Goal: Transaction & Acquisition: Subscribe to service/newsletter

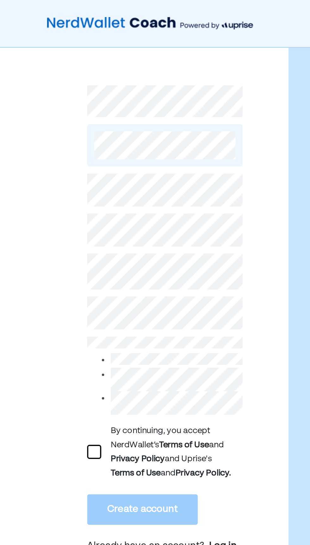
click at [52, 242] on div at bounding box center [51, 243] width 8 height 8
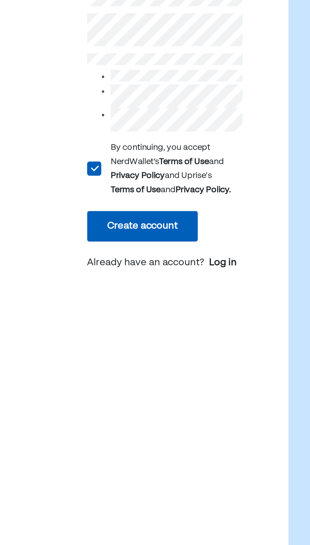
click at [91, 273] on button "Create account" at bounding box center [76, 273] width 59 height 16
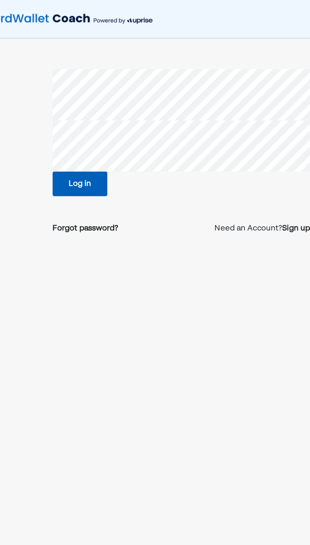
click at [98, 115] on button "Log in" at bounding box center [88, 122] width 36 height 16
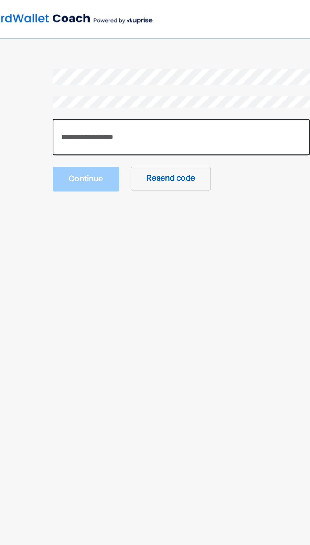
click at [215, 93] on input "number" at bounding box center [155, 91] width 171 height 24
click at [186, 92] on input "number" at bounding box center [155, 91] width 171 height 24
type input "******"
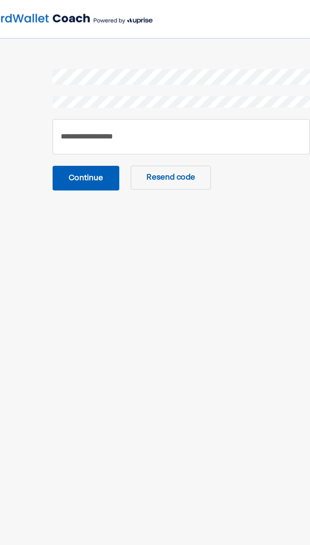
click at [93, 119] on button "Continue" at bounding box center [92, 118] width 44 height 16
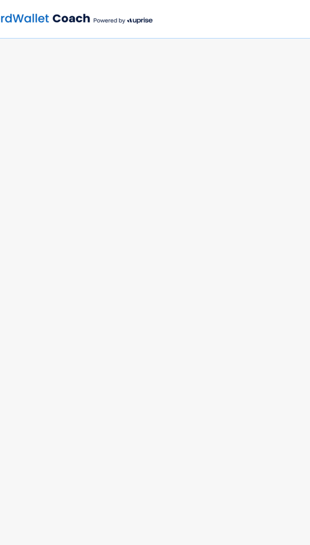
click at [101, 119] on main at bounding box center [154, 290] width 217 height 488
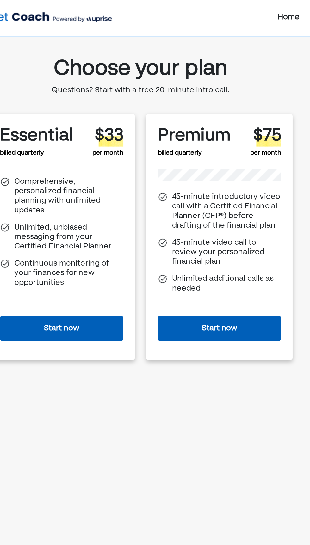
click at [202, 211] on button "Start now" at bounding box center [207, 219] width 82 height 16
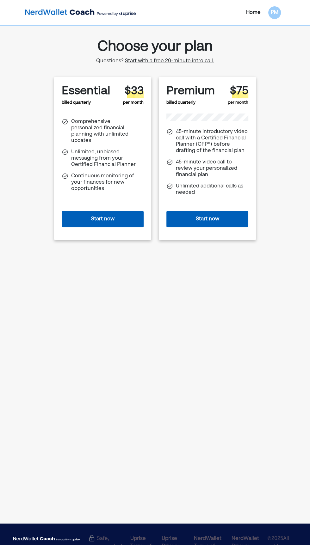
click at [184, 61] on span "Start with a free 20-minute intro call." at bounding box center [169, 60] width 89 height 5
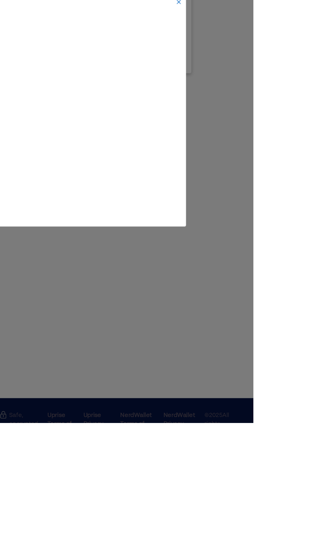
click at [217, 477] on div at bounding box center [155, 272] width 310 height 545
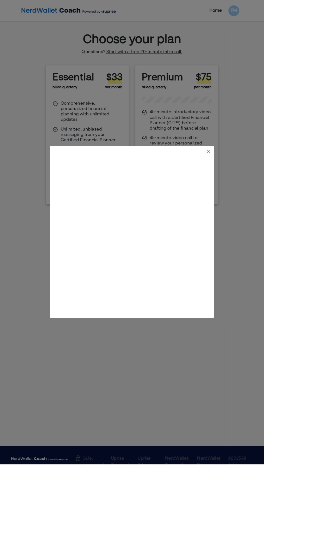
click at [247, 180] on img at bounding box center [244, 177] width 5 height 5
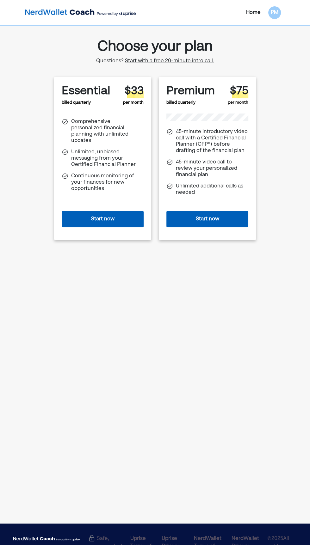
click at [189, 61] on span "Start with a free 20-minute intro call." at bounding box center [169, 60] width 89 height 5
